Goal: Task Accomplishment & Management: Manage account settings

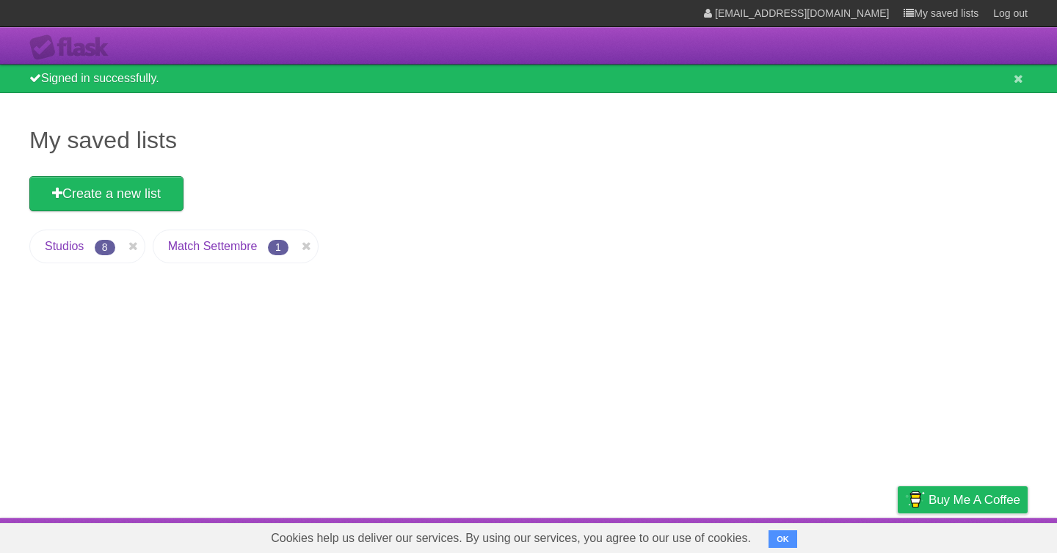
click at [67, 249] on link "Studios" at bounding box center [64, 246] width 39 height 12
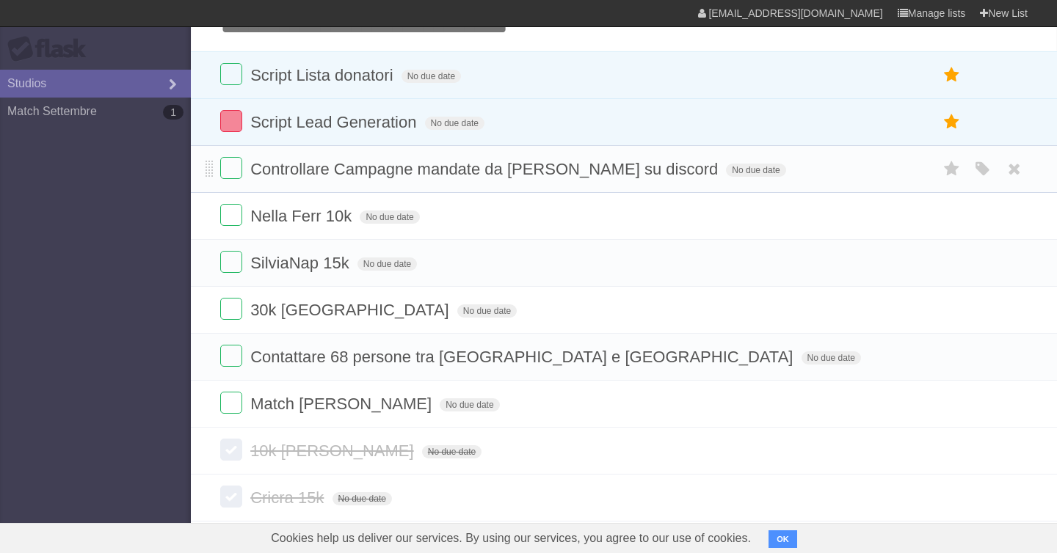
scroll to position [68, 0]
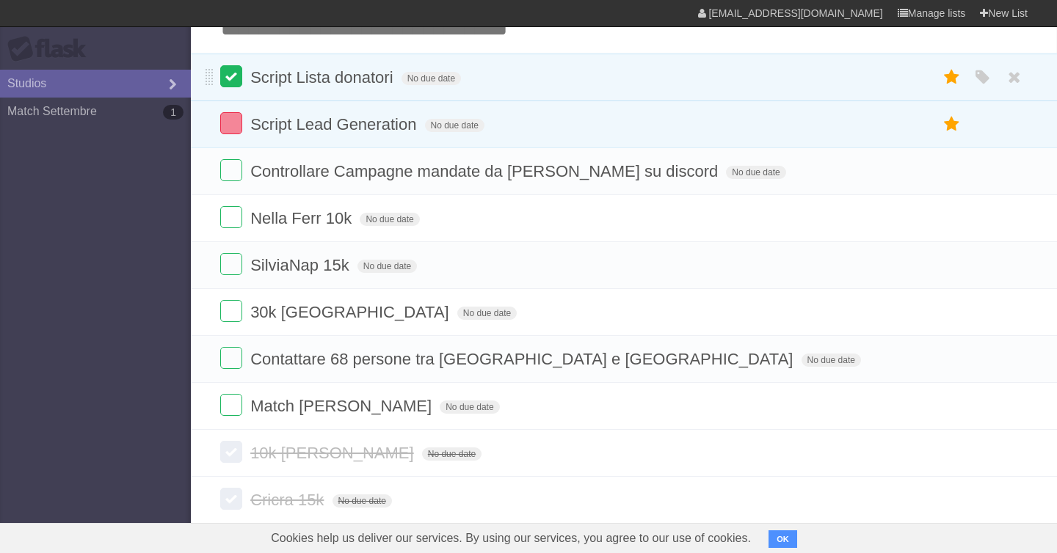
click at [230, 79] on label at bounding box center [231, 76] width 22 height 22
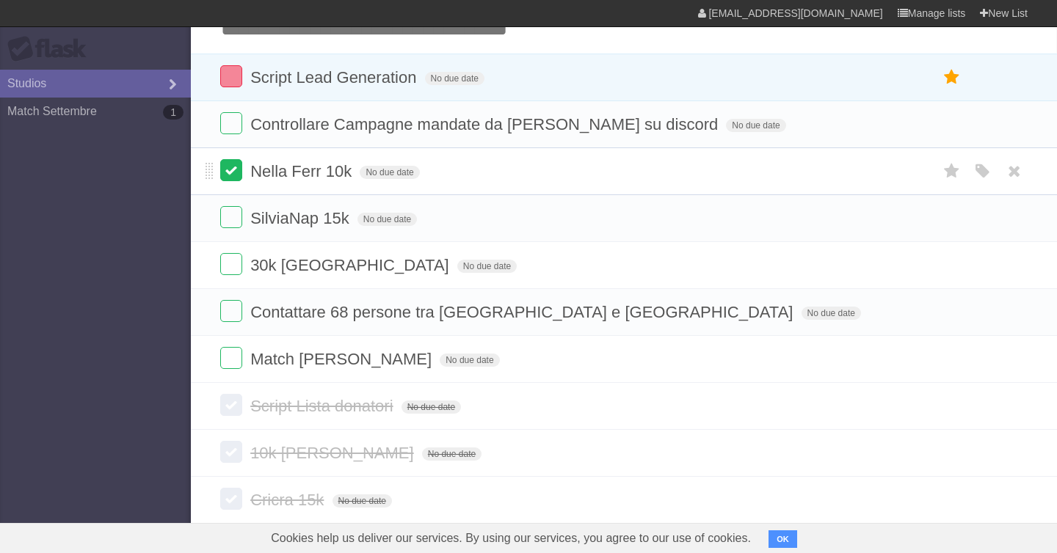
click at [228, 170] on label at bounding box center [231, 170] width 22 height 22
click at [227, 219] on label at bounding box center [231, 217] width 22 height 22
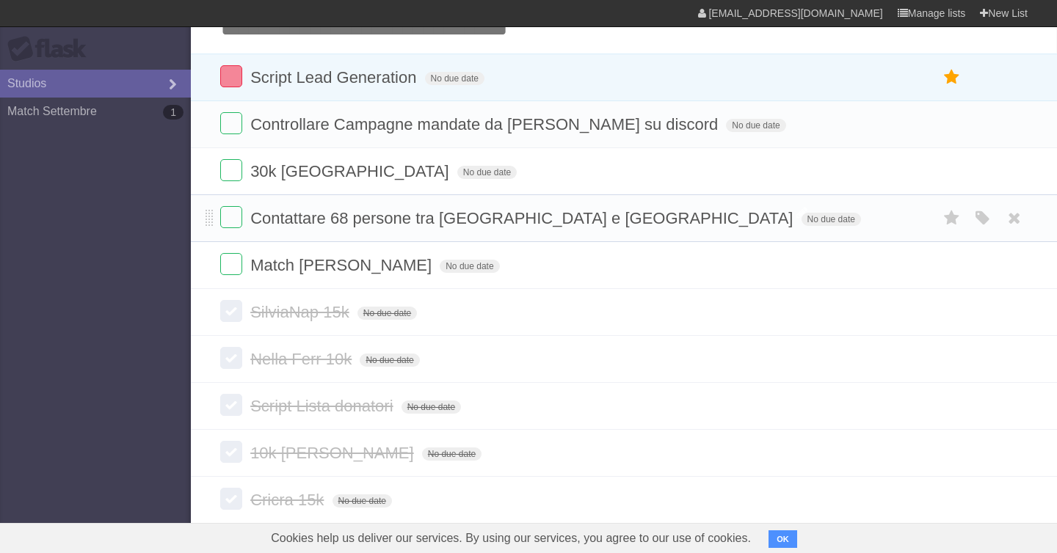
scroll to position [0, 0]
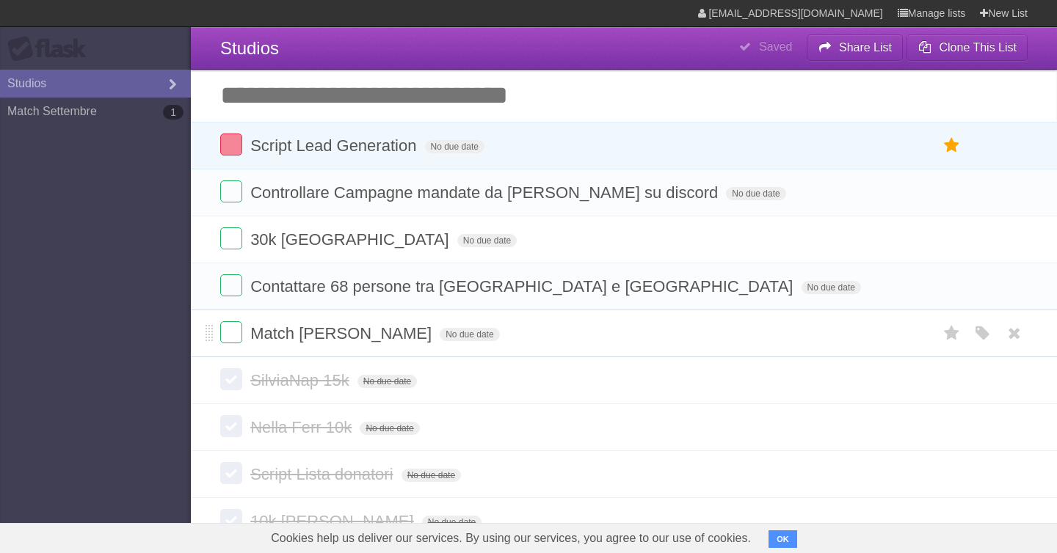
click at [243, 331] on form "Match [PERSON_NAME] No due date White Red Blue Green Purple Orange" at bounding box center [623, 333] width 807 height 24
click at [234, 331] on label at bounding box center [231, 332] width 22 height 22
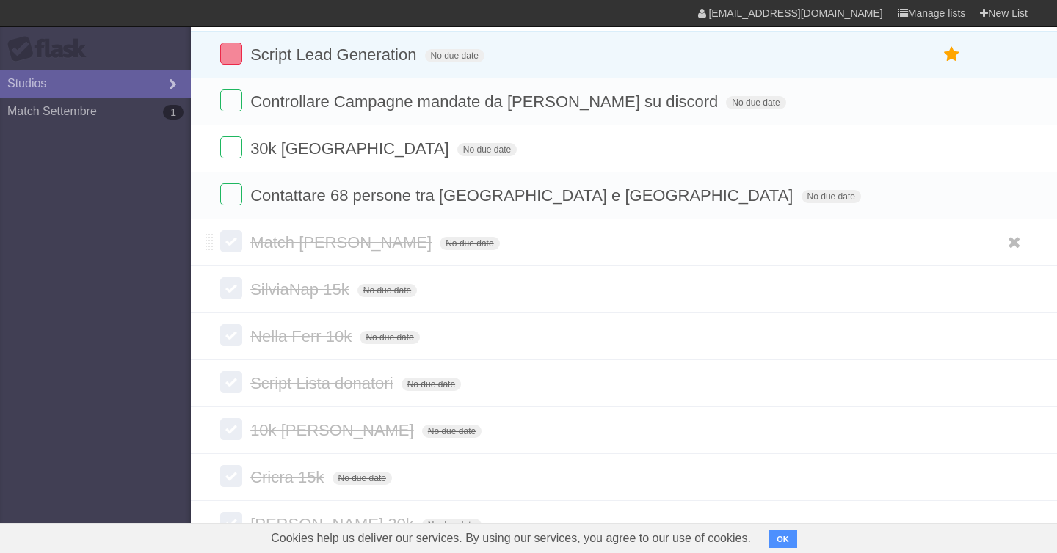
scroll to position [32, 0]
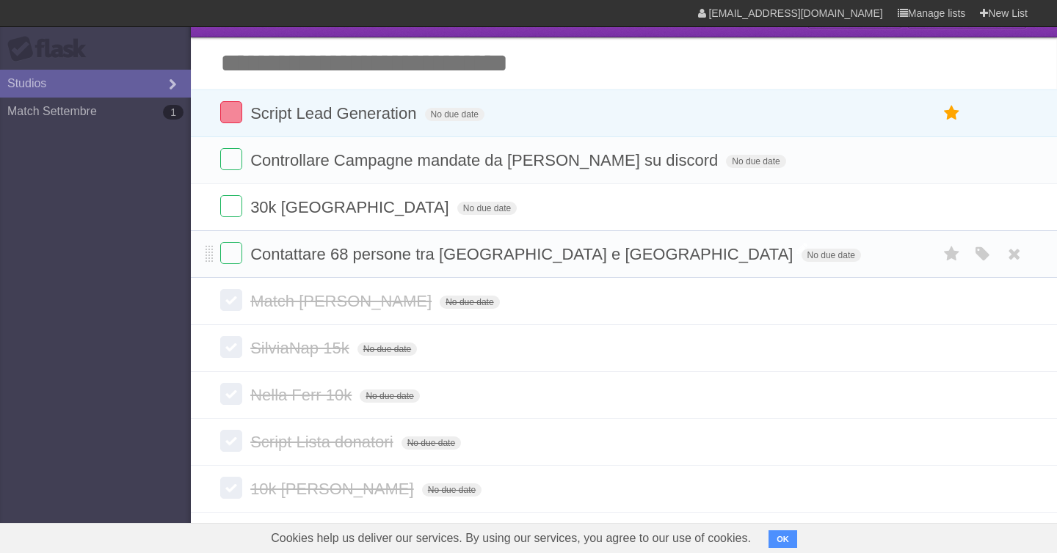
click at [341, 258] on span "Contattare 68 persone tra [GEOGRAPHIC_DATA] e [GEOGRAPHIC_DATA]" at bounding box center [523, 254] width 546 height 18
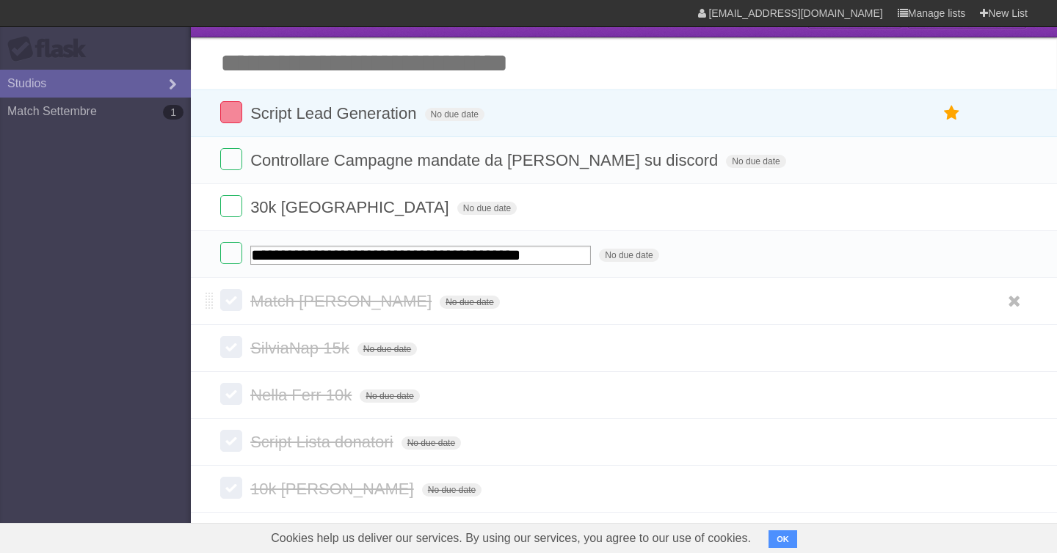
type input "**********"
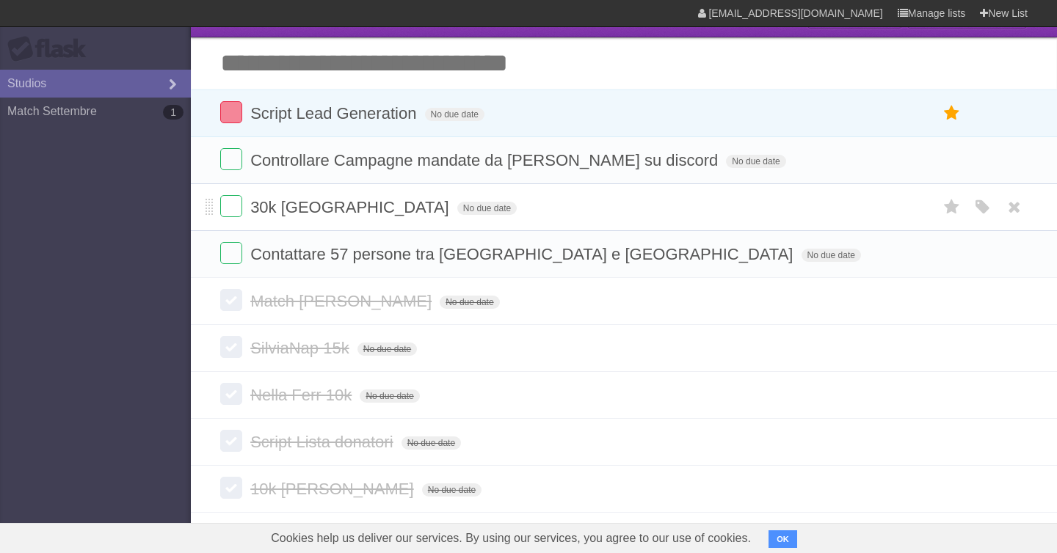
click at [294, 208] on span "30k [GEOGRAPHIC_DATA]" at bounding box center [351, 207] width 203 height 18
type input "**********"
click at [299, 62] on input "Add another task" at bounding box center [624, 62] width 866 height 51
